Goal: Information Seeking & Learning: Learn about a topic

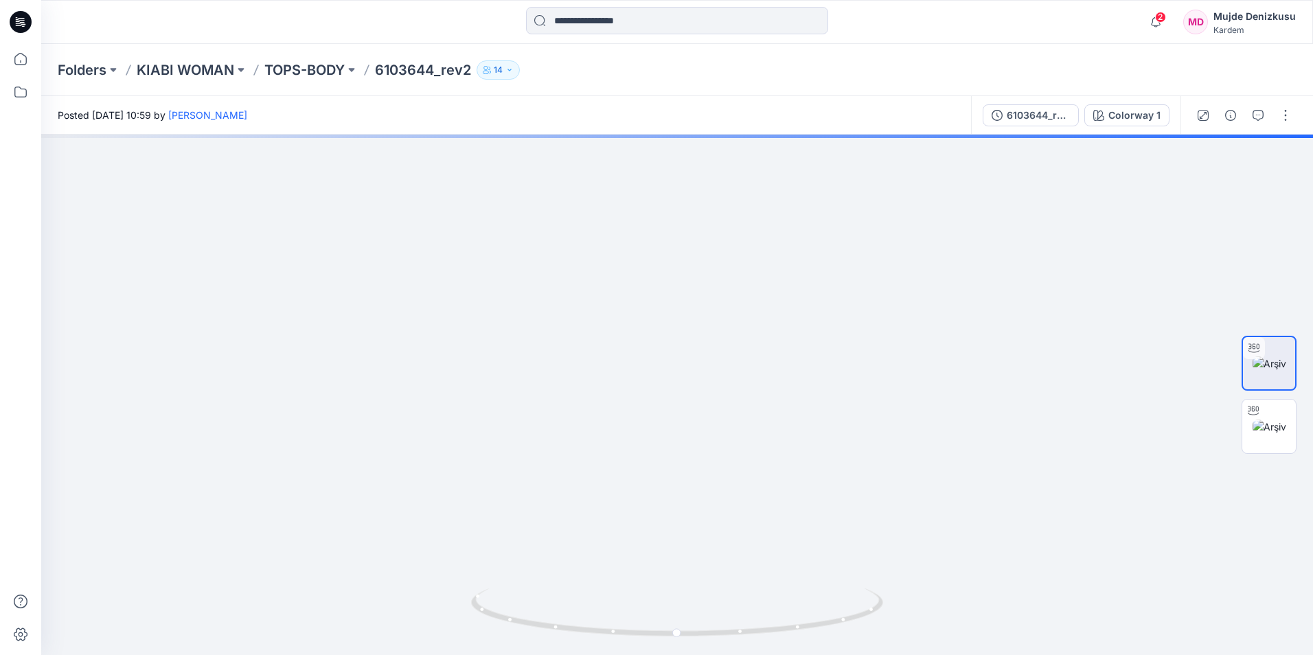
drag, startPoint x: 888, startPoint y: 337, endPoint x: 953, endPoint y: 670, distance: 339.5
click at [953, 655] on html "2 Notifications Ezgi Bingöl shared 6103644_rev2 in TOPS-BODY (Unknown) 7 minute…" at bounding box center [656, 327] width 1313 height 655
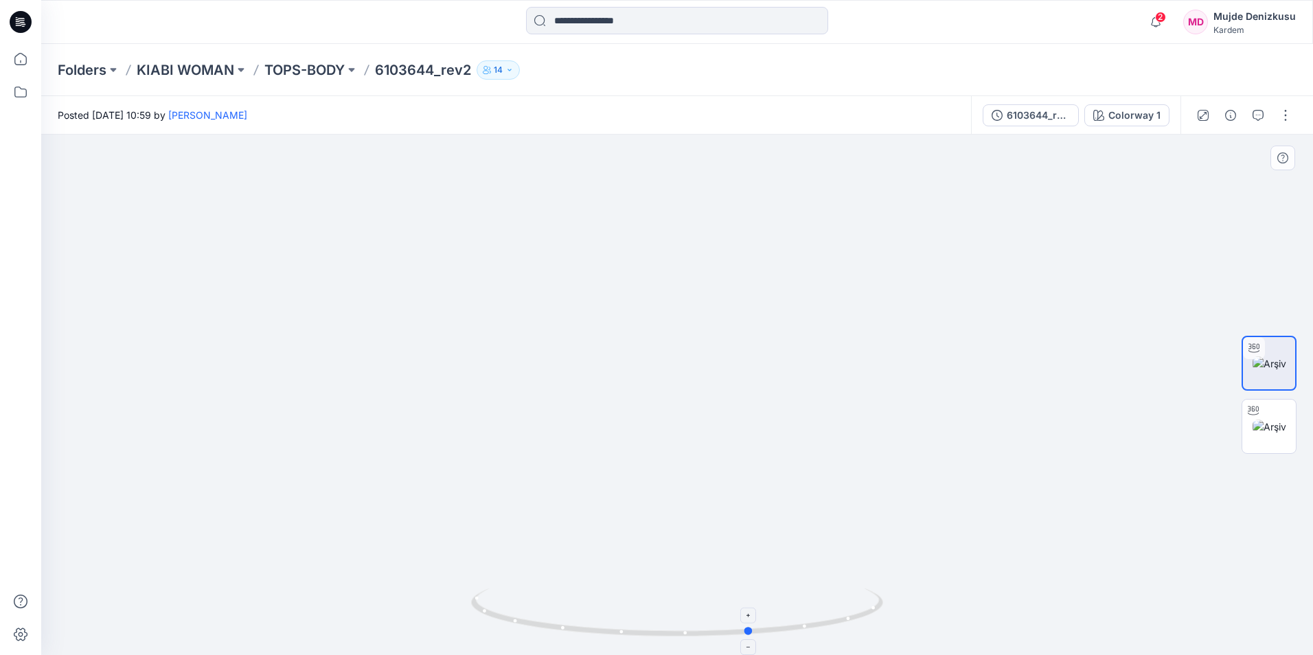
drag, startPoint x: 677, startPoint y: 631, endPoint x: 753, endPoint y: 628, distance: 76.3
click at [752, 629] on circle at bounding box center [749, 631] width 8 height 8
drag, startPoint x: 753, startPoint y: 630, endPoint x: 862, endPoint y: 612, distance: 110.7
click at [862, 612] on icon at bounding box center [679, 615] width 416 height 52
drag, startPoint x: 857, startPoint y: 622, endPoint x: 921, endPoint y: 592, distance: 70.4
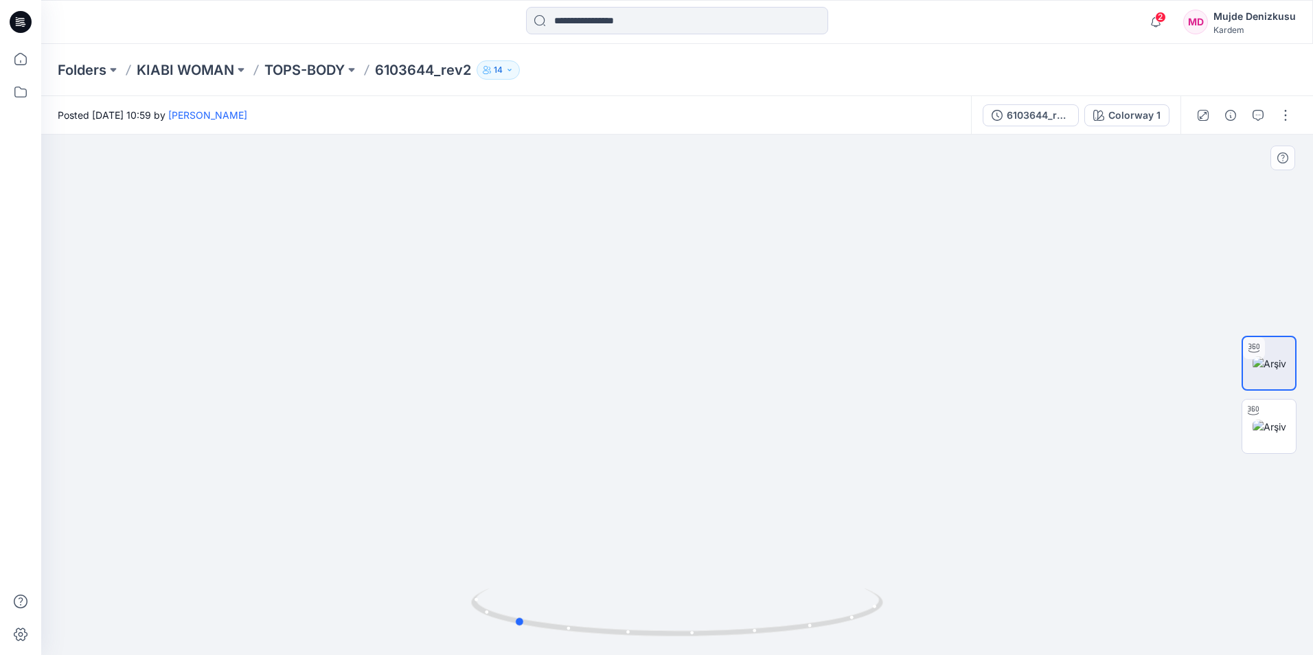
click at [921, 592] on div at bounding box center [677, 395] width 1272 height 521
drag, startPoint x: 517, startPoint y: 622, endPoint x: 556, endPoint y: 620, distance: 39.9
click at [556, 620] on icon at bounding box center [679, 615] width 416 height 52
drag, startPoint x: 559, startPoint y: 625, endPoint x: 655, endPoint y: 622, distance: 96.2
click at [655, 622] on icon at bounding box center [679, 615] width 416 height 52
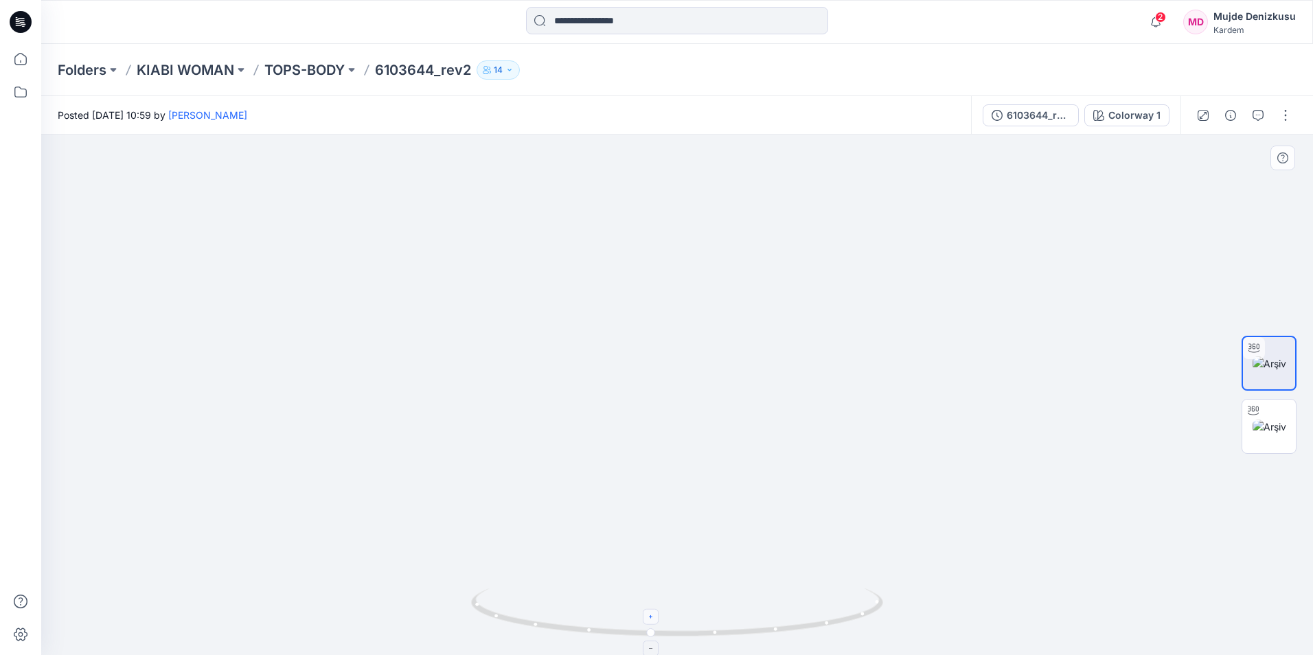
click at [654, 620] on icon at bounding box center [652, 617] width 8 height 8
drag, startPoint x: 656, startPoint y: 639, endPoint x: 823, endPoint y: 622, distance: 167.7
click at [823, 622] on icon at bounding box center [679, 615] width 416 height 52
drag, startPoint x: 811, startPoint y: 626, endPoint x: 883, endPoint y: 629, distance: 72.2
click at [883, 629] on icon at bounding box center [679, 615] width 416 height 52
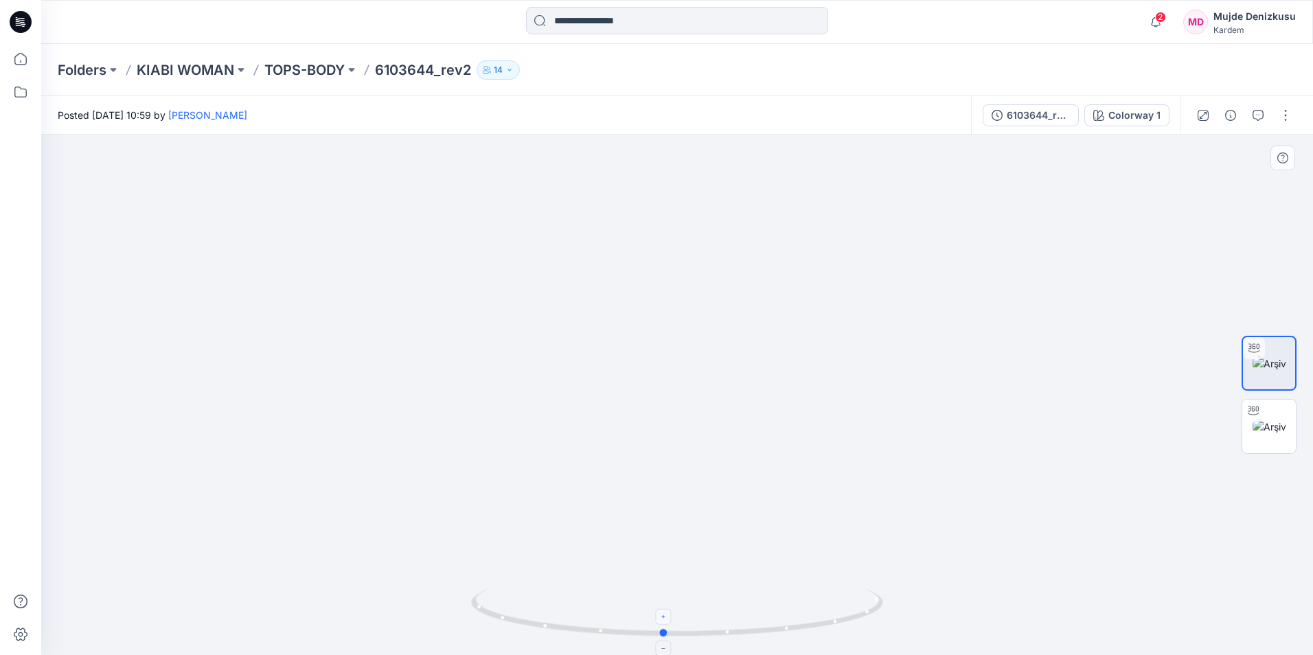
drag, startPoint x: 484, startPoint y: 613, endPoint x: 670, endPoint y: 623, distance: 186.4
click at [670, 623] on icon at bounding box center [679, 615] width 416 height 52
click at [1278, 422] on img at bounding box center [1270, 427] width 34 height 14
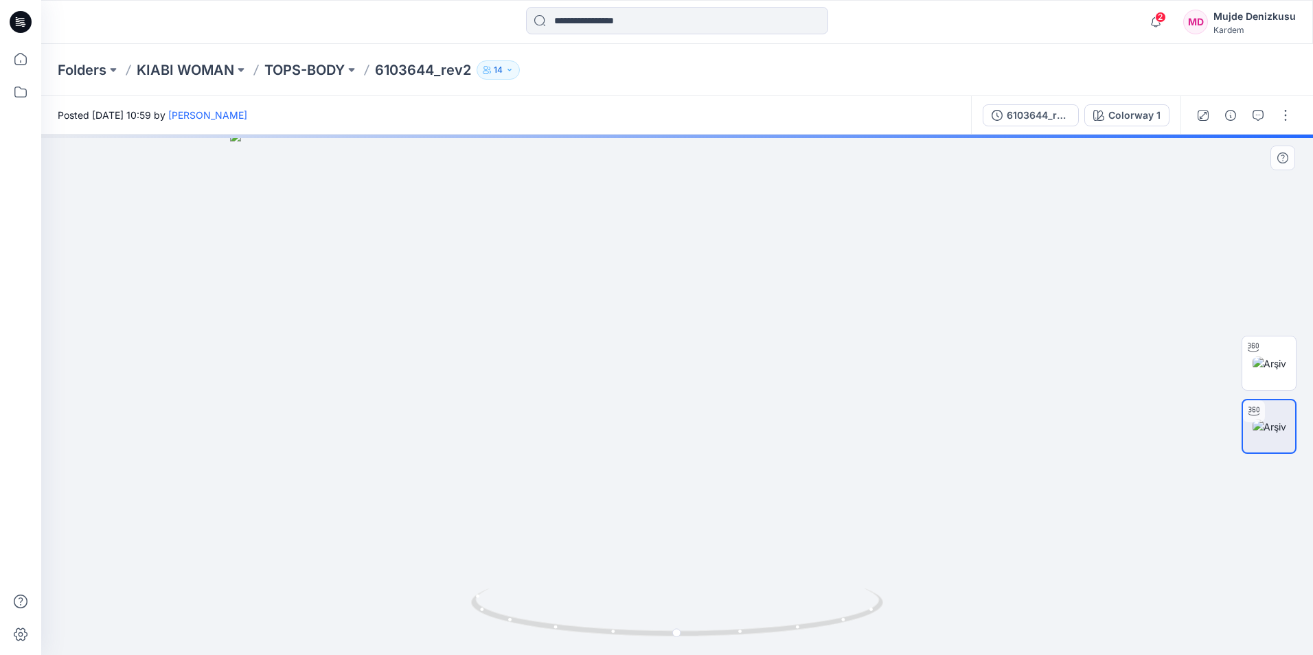
drag, startPoint x: 899, startPoint y: 315, endPoint x: 928, endPoint y: 498, distance: 185.0
click at [928, 498] on img at bounding box center [677, 393] width 895 height 525
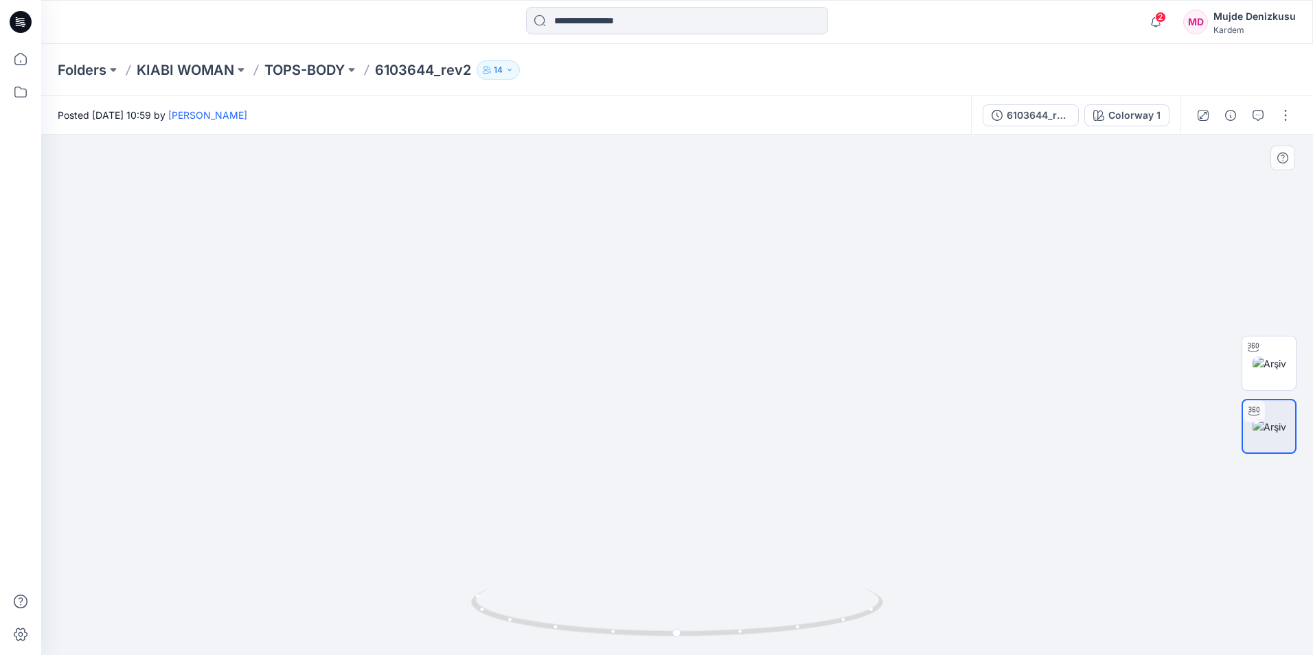
click at [293, 549] on img at bounding box center [678, 389] width 1644 height 534
drag, startPoint x: 681, startPoint y: 640, endPoint x: 754, endPoint y: 636, distance: 72.9
click at [754, 636] on div at bounding box center [677, 621] width 412 height 69
drag, startPoint x: 811, startPoint y: 629, endPoint x: 905, endPoint y: 622, distance: 94.4
click at [905, 622] on div at bounding box center [677, 395] width 1272 height 521
